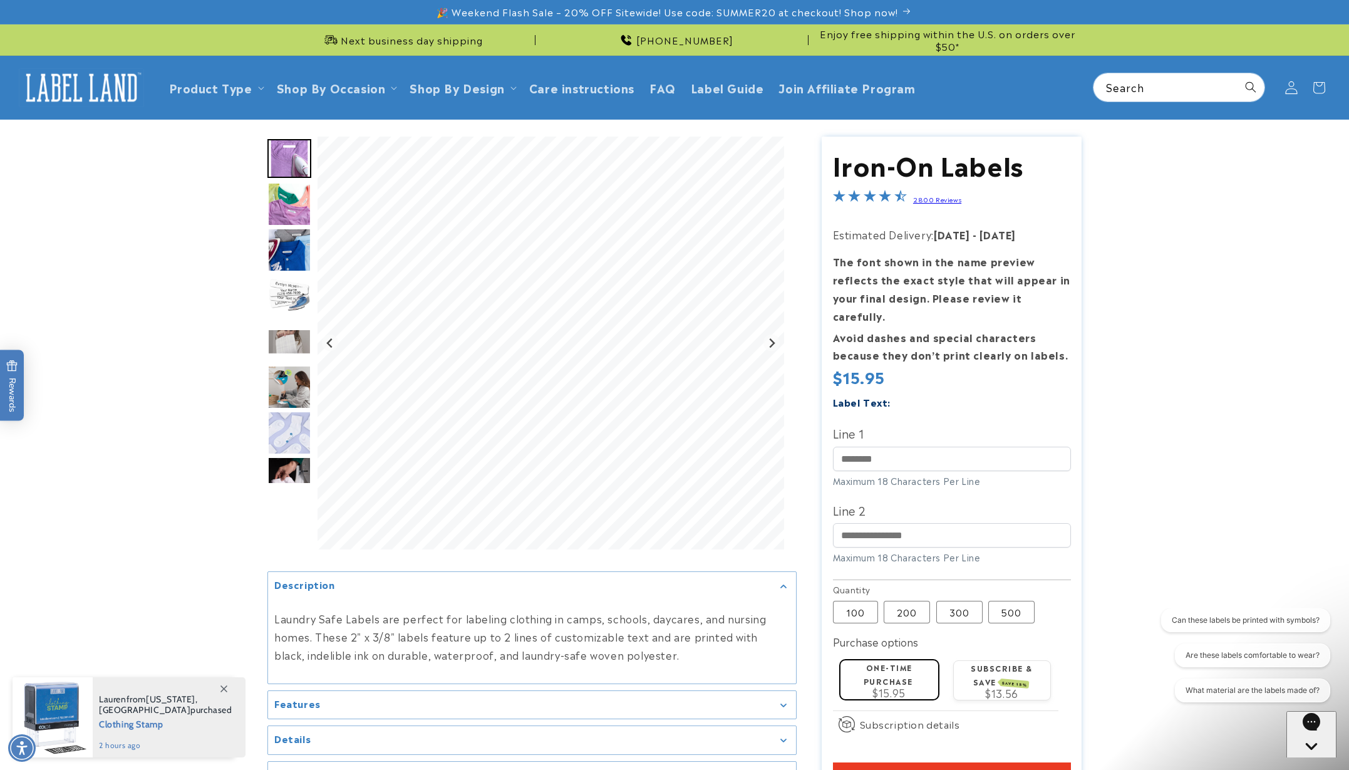
click at [1291, 89] on icon at bounding box center [1291, 87] width 13 height 13
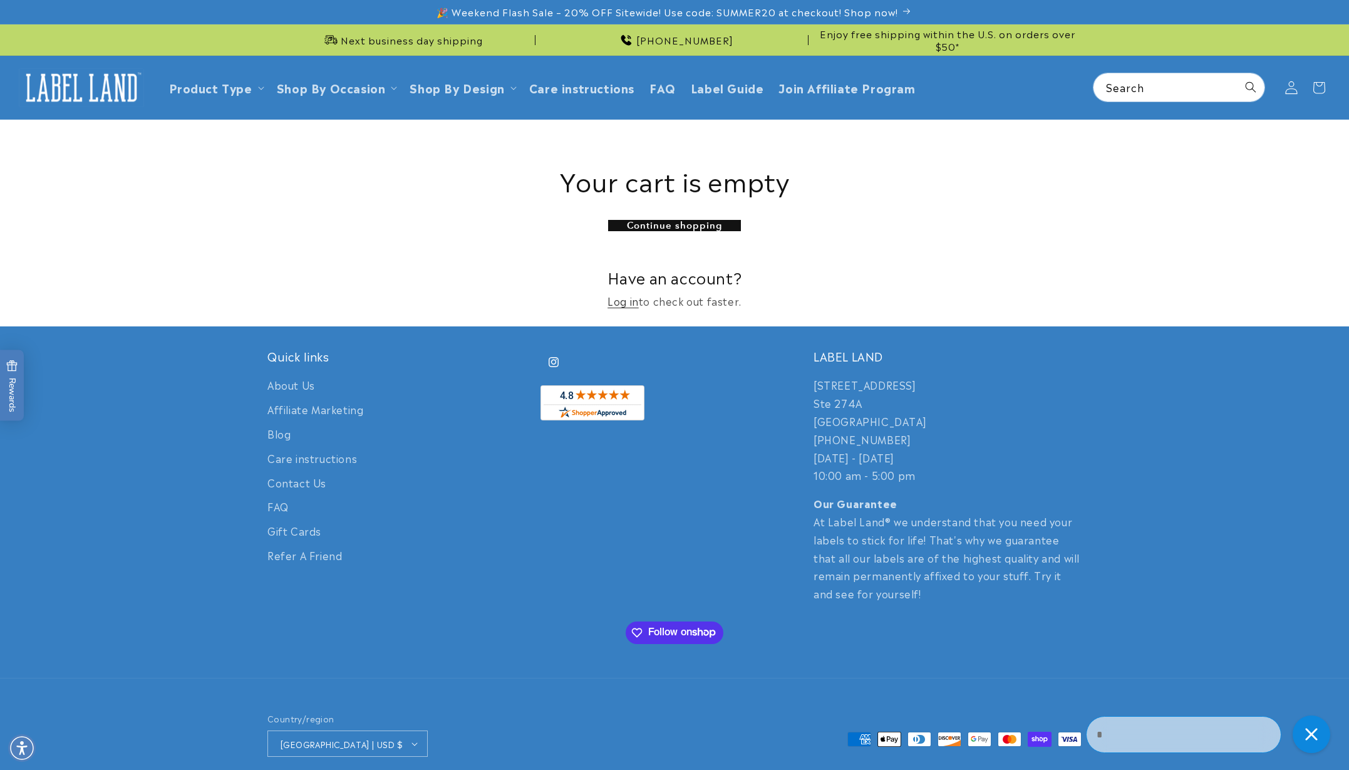
click at [1296, 87] on icon at bounding box center [1291, 87] width 13 height 13
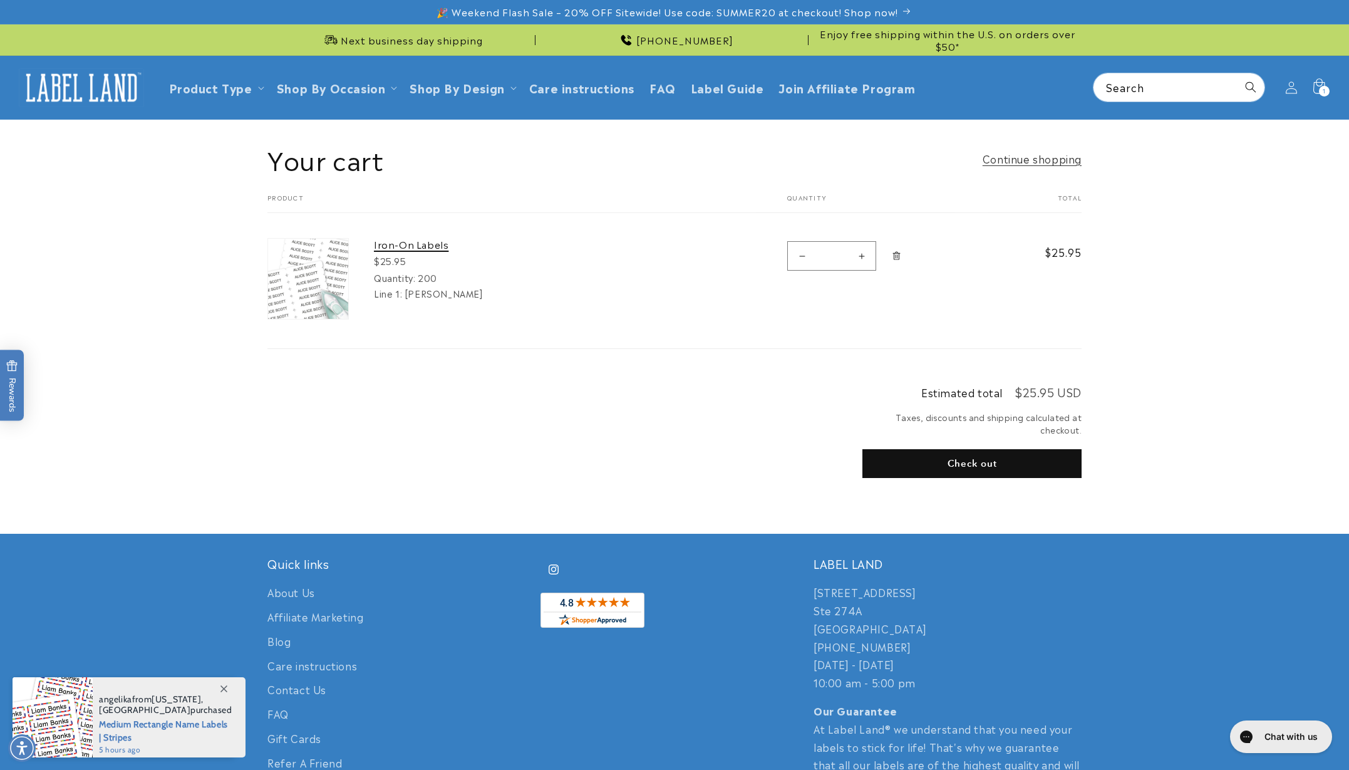
click at [401, 246] on link "Iron-On Labels" at bounding box center [468, 244] width 188 height 13
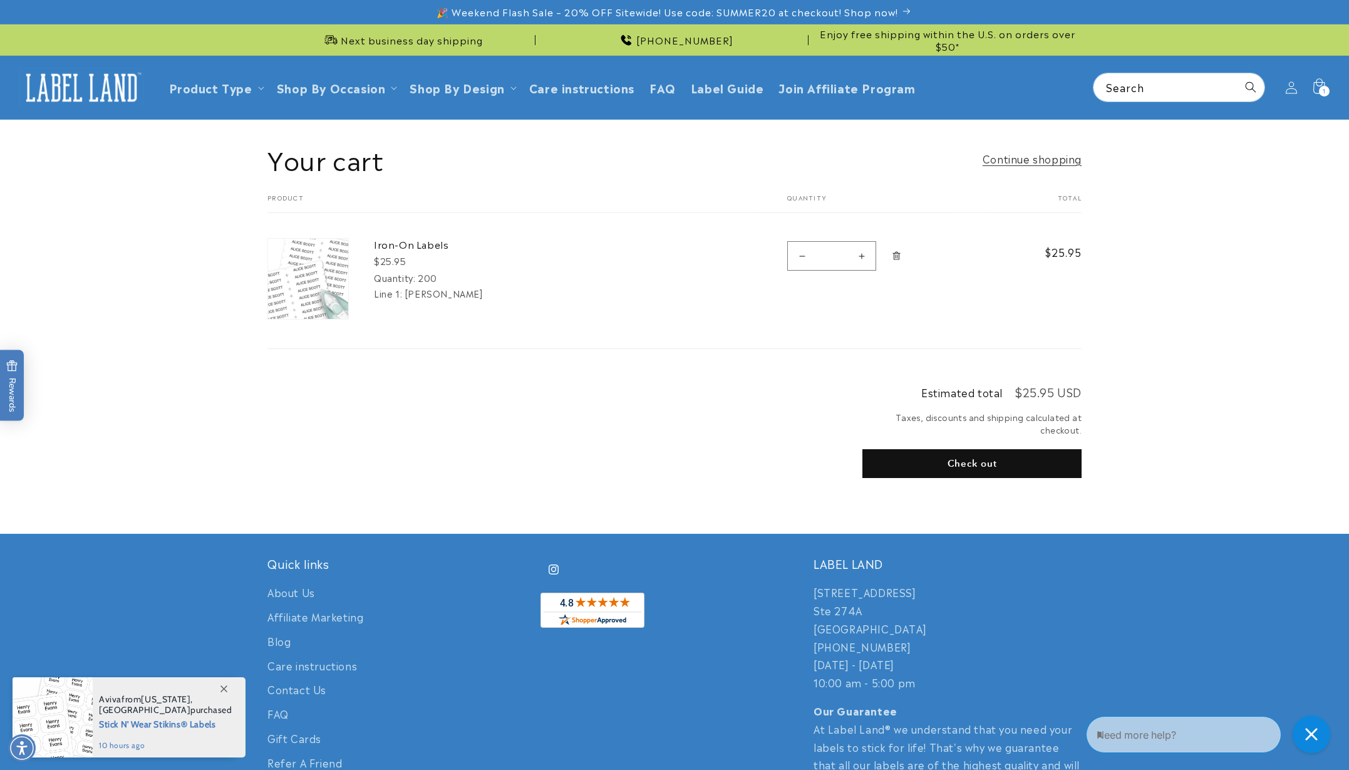
click at [960, 459] on button "Check out" at bounding box center [971, 463] width 219 height 29
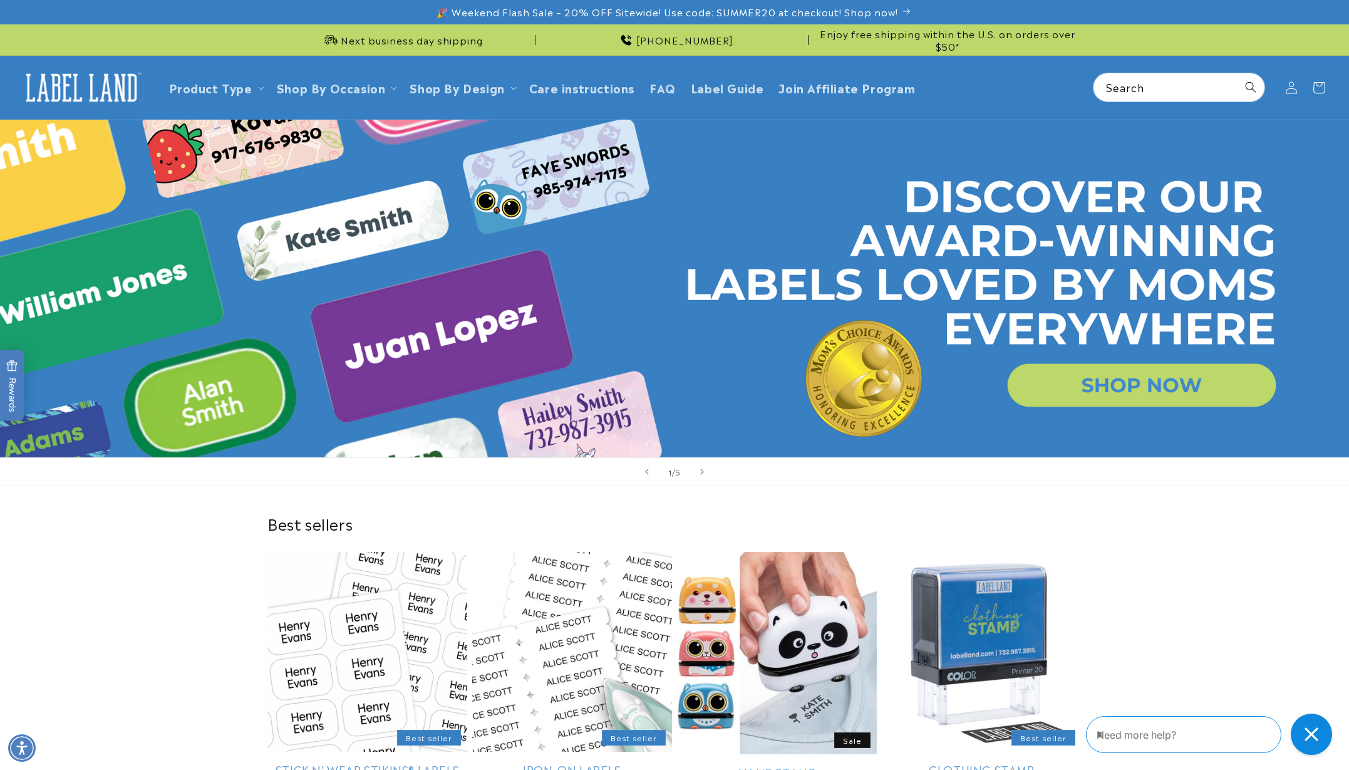
click at [1311, 733] on icon "Close gorgias live chat" at bounding box center [1311, 733] width 13 height 13
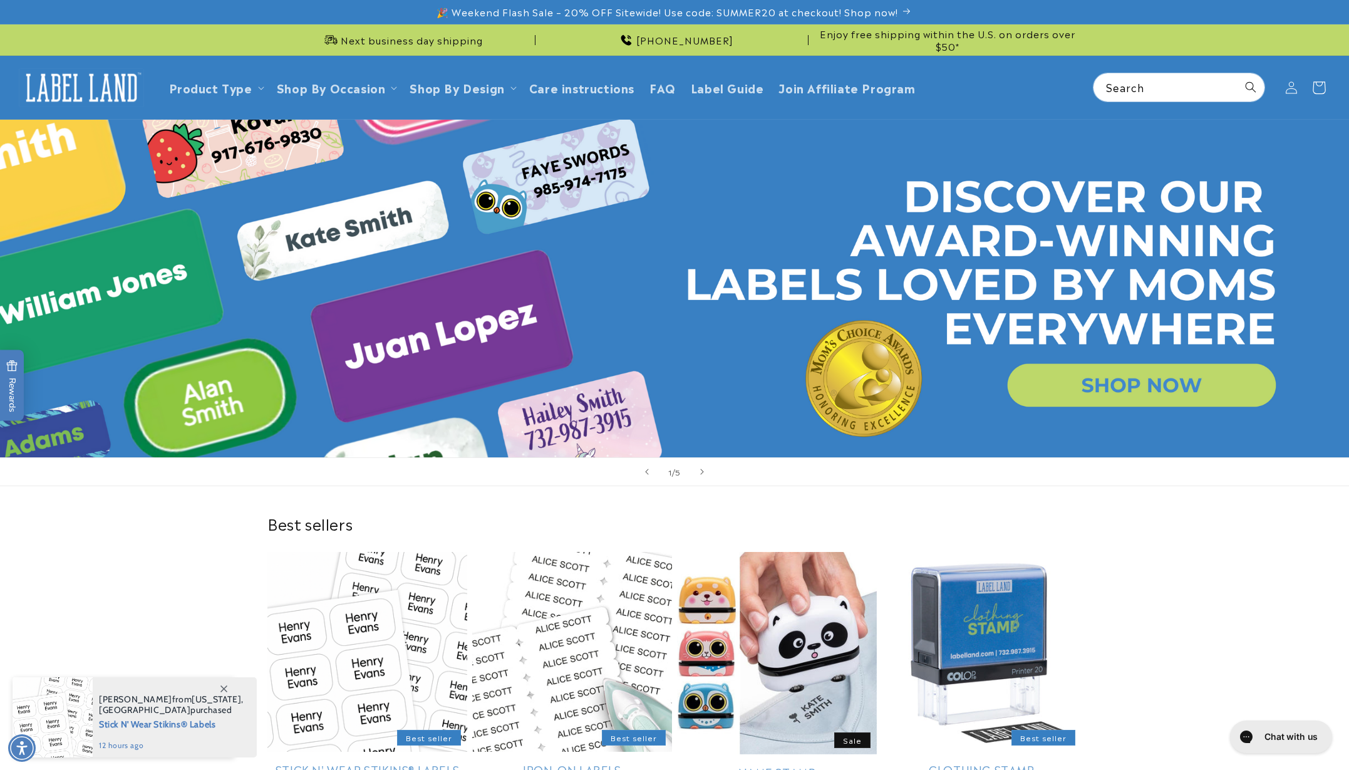
click at [1318, 84] on icon at bounding box center [1318, 87] width 29 height 29
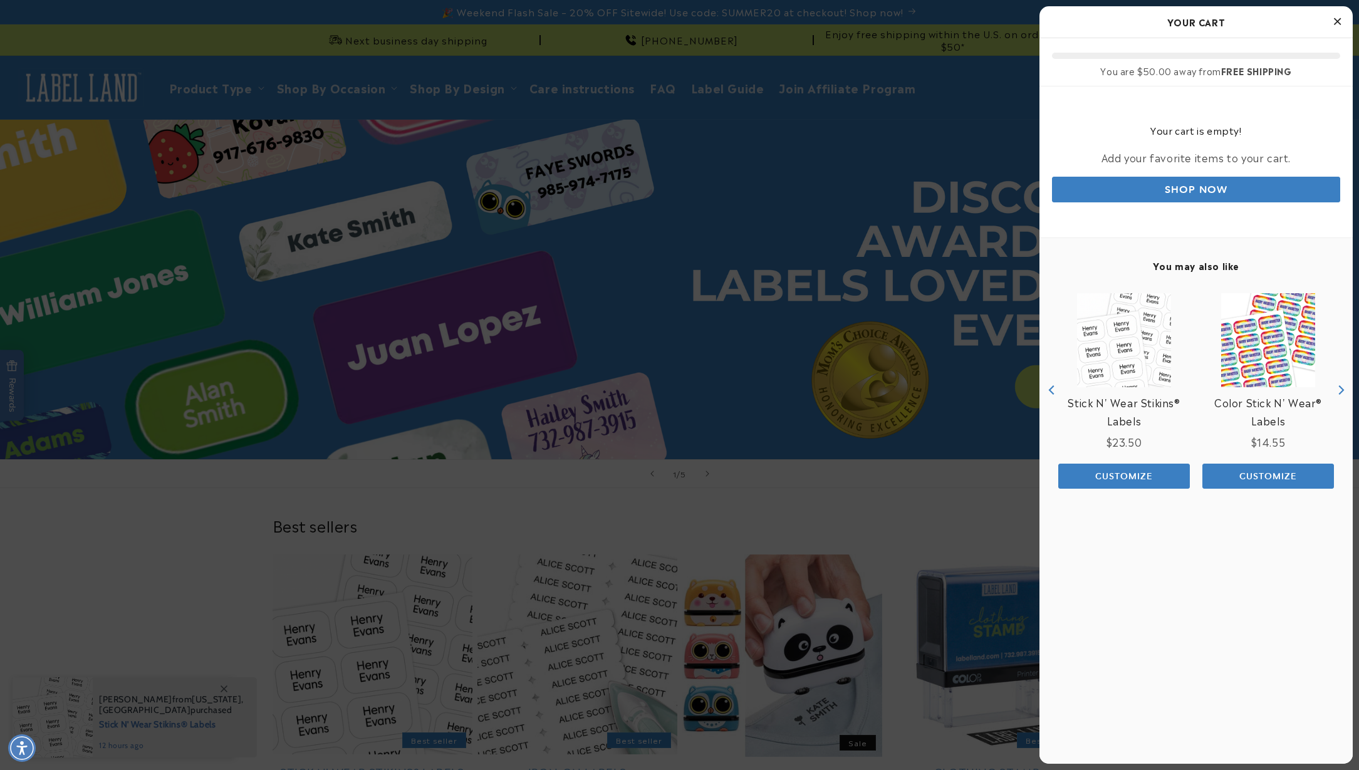
click at [1335, 18] on icon "Close Cart" at bounding box center [1336, 21] width 7 height 11
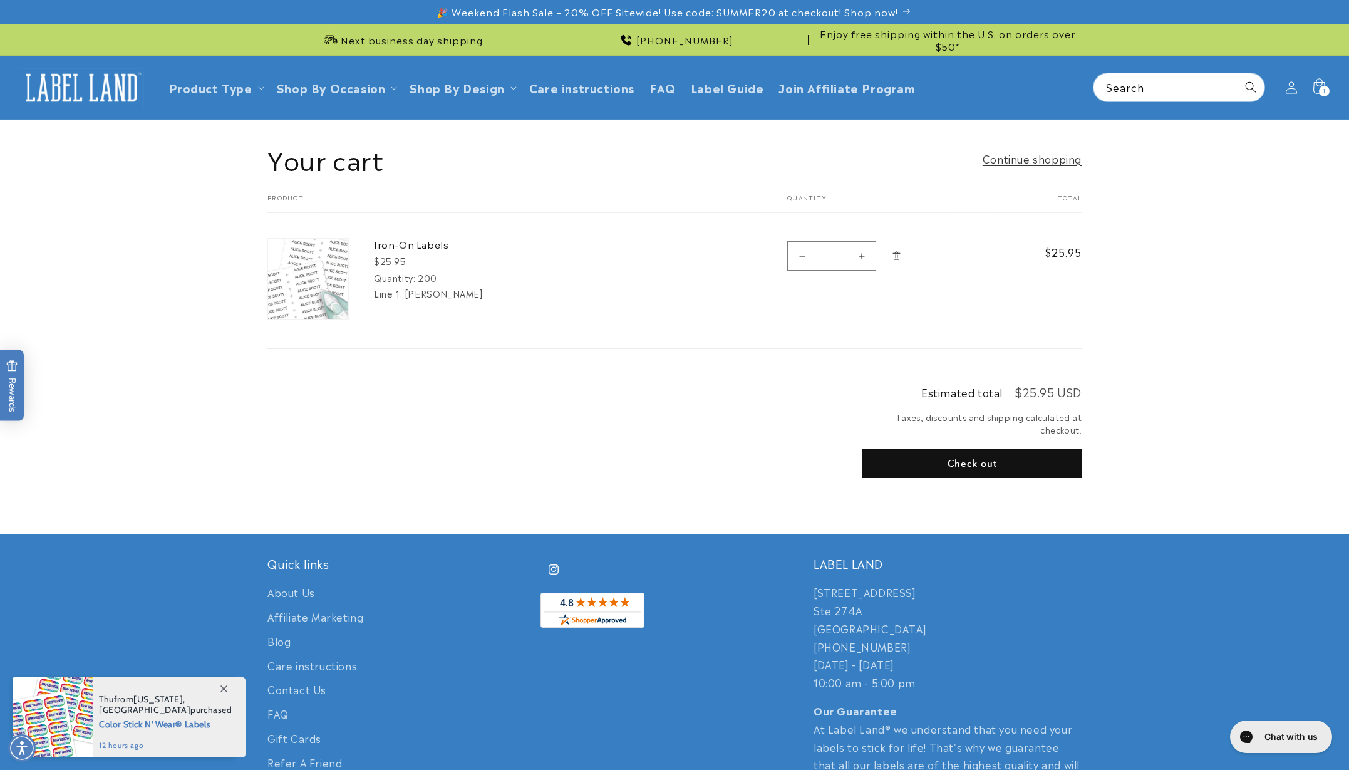
click at [839, 318] on td "Quantity Decrease quantity for Iron-On Labels * Increase quantity for Iron-On L…" at bounding box center [872, 268] width 232 height 110
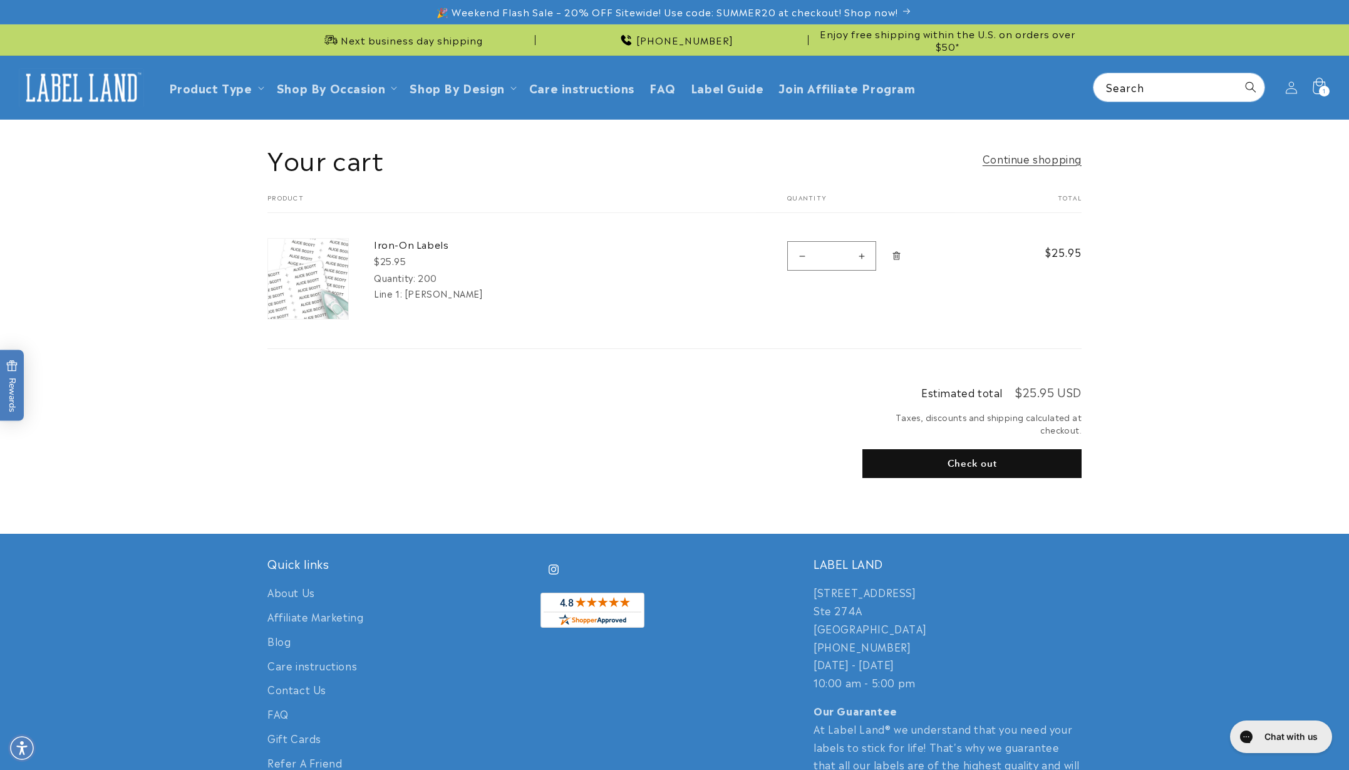
click at [1318, 88] on icon at bounding box center [1318, 87] width 29 height 29
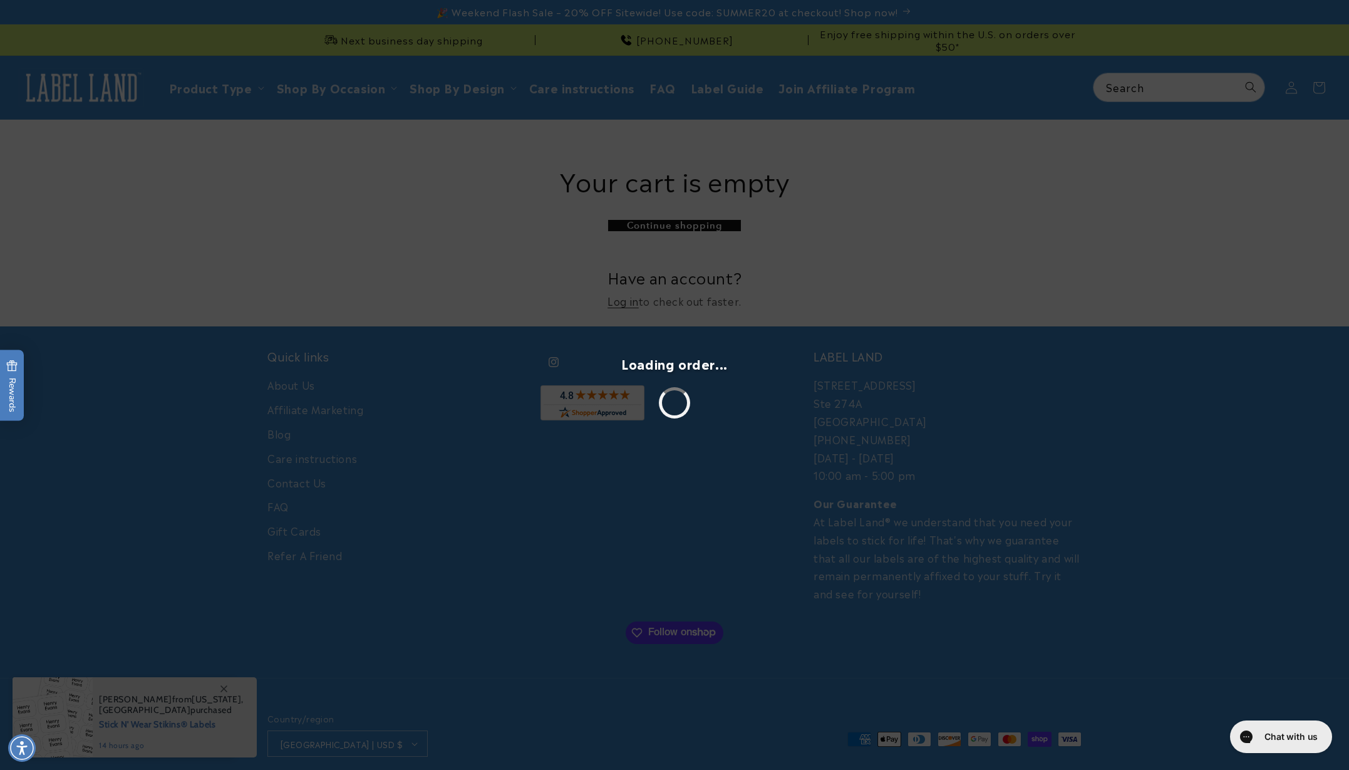
click at [627, 301] on div "Loading order..." at bounding box center [674, 385] width 1349 height 770
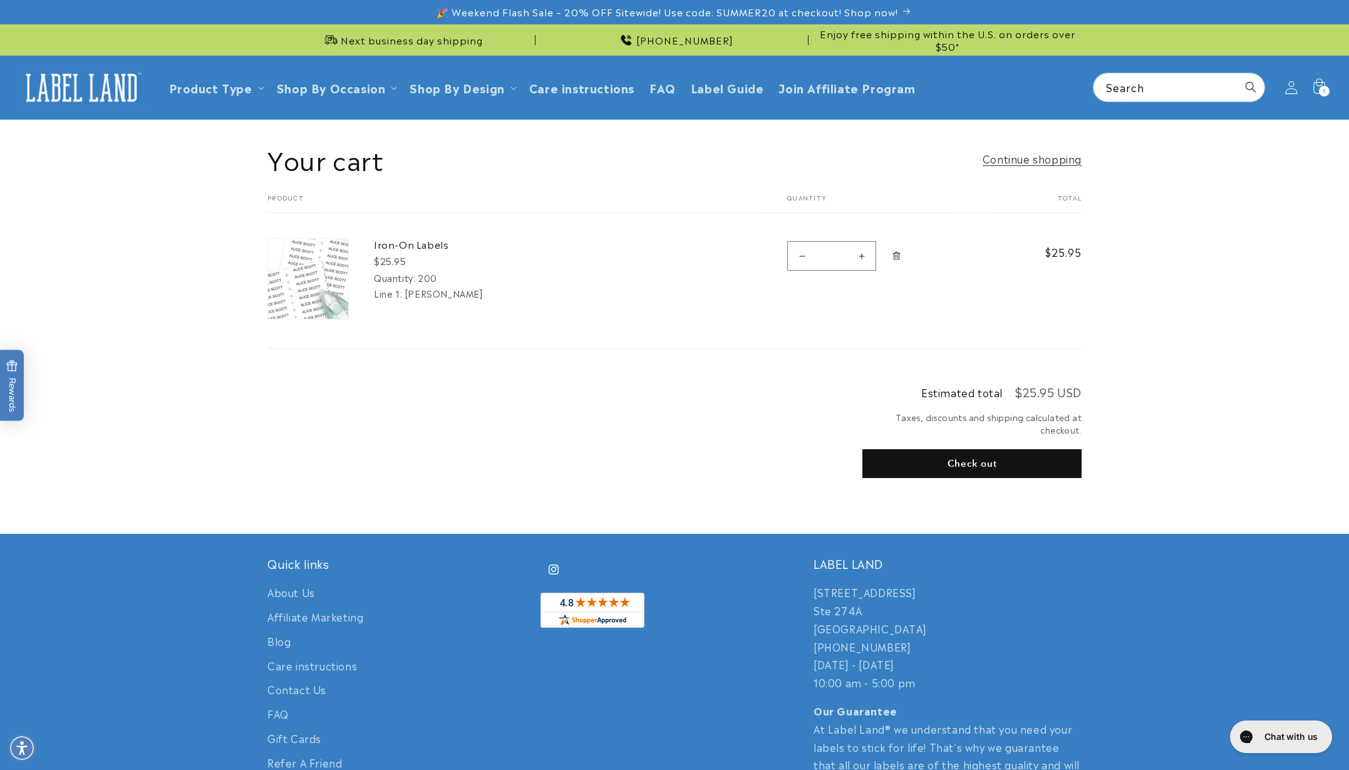
click at [1292, 90] on icon at bounding box center [1291, 87] width 13 height 13
click at [967, 456] on button "Check out" at bounding box center [971, 463] width 219 height 29
